Goal: Navigation & Orientation: Understand site structure

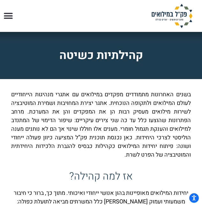
scroll to position [755, 0]
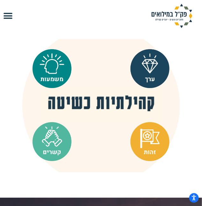
click at [8, 16] on icon "Menu Toggle" at bounding box center [9, 16] width 10 height 10
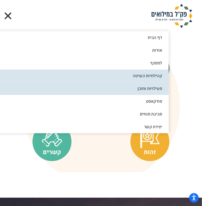
click at [153, 89] on link "פעילויות ותוכן" at bounding box center [68, 88] width 202 height 13
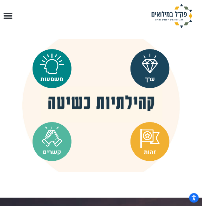
click at [189, 102] on div "ככל שהפעולות שנבצע יציעו ערך אמיתי לחיילים, כן ייגבר הרצון שלהם לקחת חלק ולהיות…" at bounding box center [101, 105] width 202 height 133
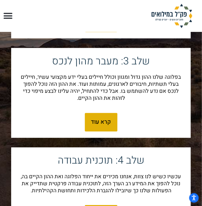
scroll to position [1175, 0]
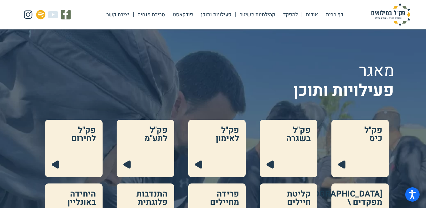
click at [202, 15] on link "למפקד" at bounding box center [290, 14] width 22 height 15
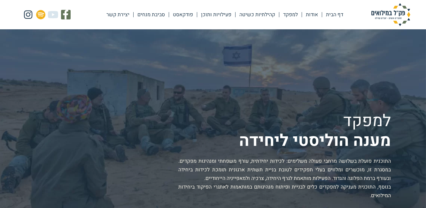
click at [262, 15] on link "קהילתיות כשיטה" at bounding box center [256, 14] width 43 height 15
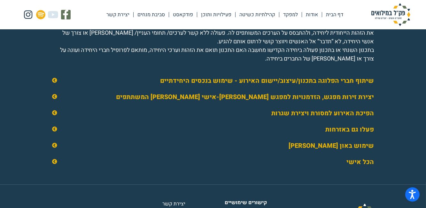
scroll to position [958, 0]
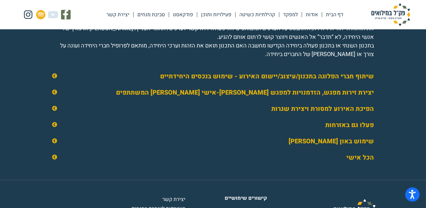
click at [54, 160] on icon at bounding box center [54, 157] width 5 height 5
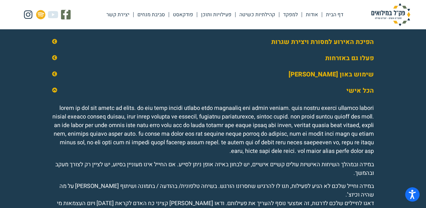
scroll to position [929, 0]
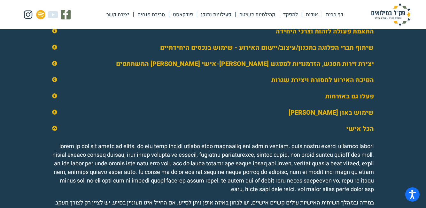
click at [54, 131] on icon at bounding box center [54, 128] width 5 height 5
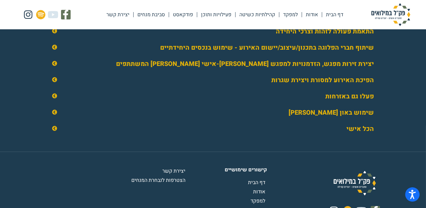
click at [54, 115] on icon at bounding box center [54, 112] width 5 height 5
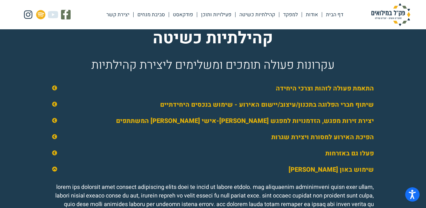
scroll to position [871, 0]
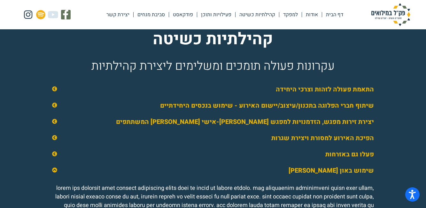
click at [55, 92] on icon at bounding box center [54, 89] width 5 height 5
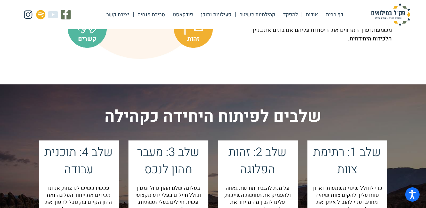
scroll to position [580, 0]
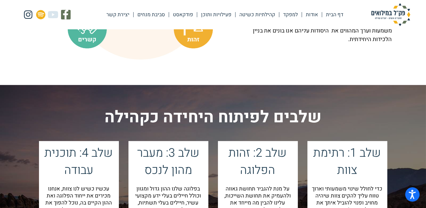
click at [225, 15] on link "פעילויות ותוכן" at bounding box center [216, 14] width 38 height 15
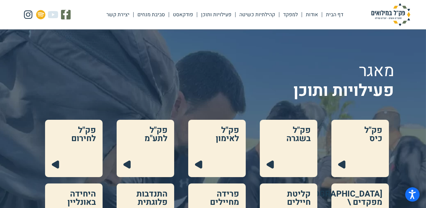
click at [337, 18] on link "דף הבית" at bounding box center [334, 14] width 25 height 15
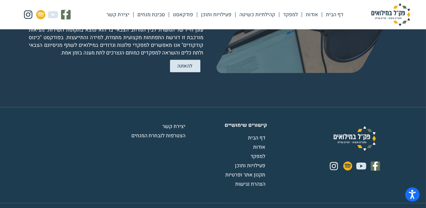
scroll to position [1278, 0]
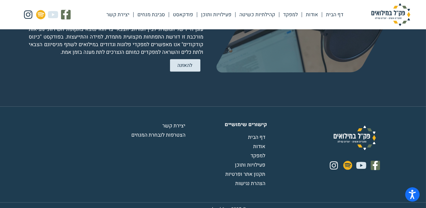
click at [335, 12] on link "דף הבית" at bounding box center [334, 14] width 25 height 15
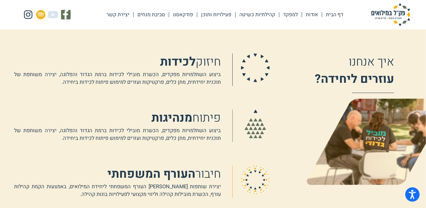
scroll to position [406, 0]
